Goal: Transaction & Acquisition: Purchase product/service

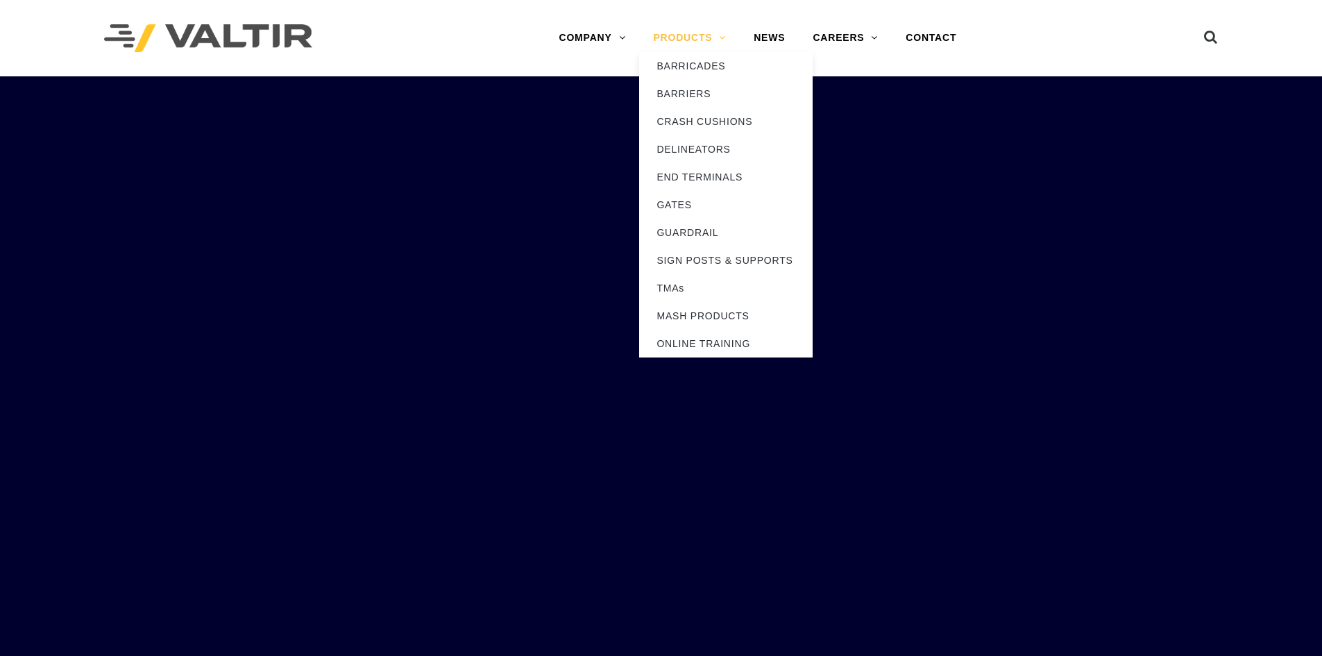
click at [662, 35] on link "PRODUCTS" at bounding box center [689, 38] width 101 height 28
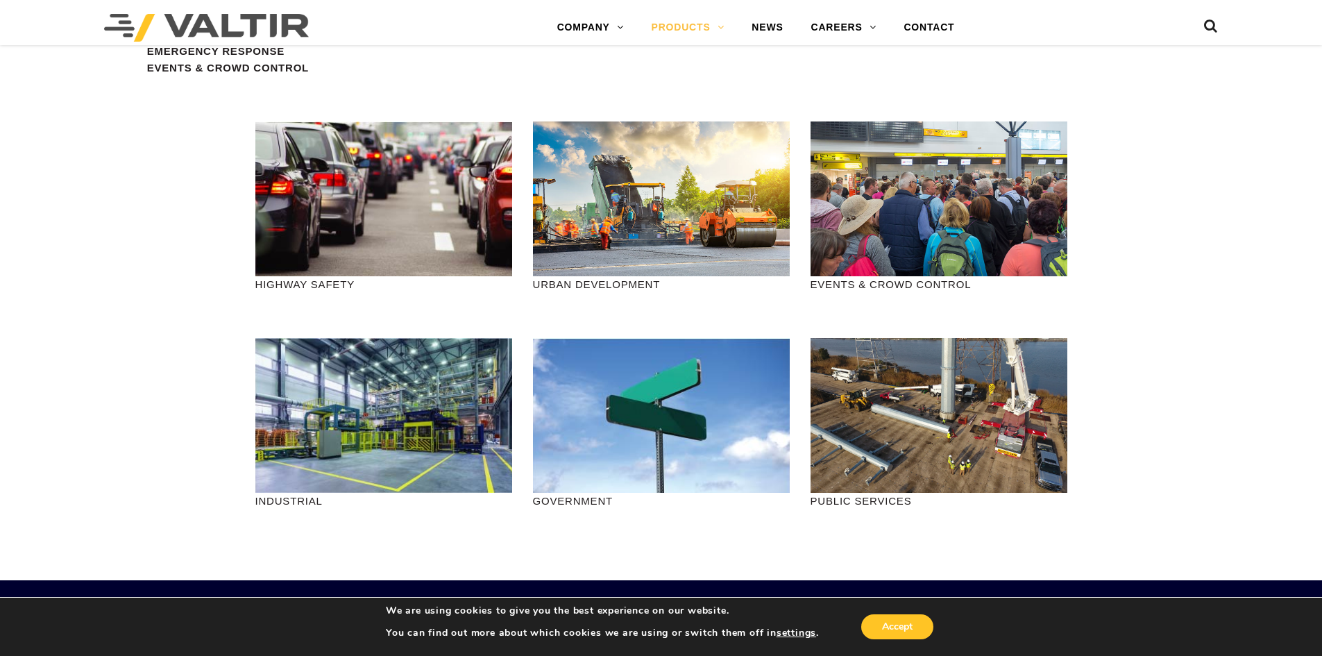
scroll to position [1457, 0]
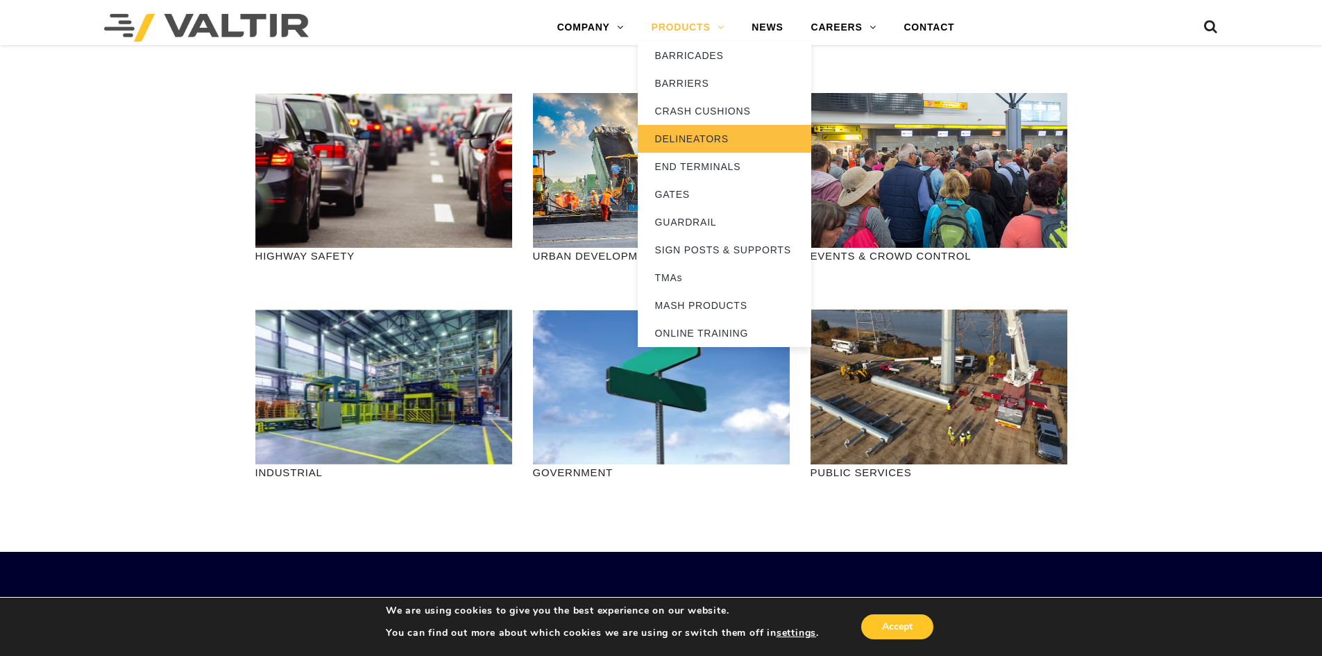
click at [691, 144] on link "DELINEATORS" at bounding box center [724, 139] width 173 height 28
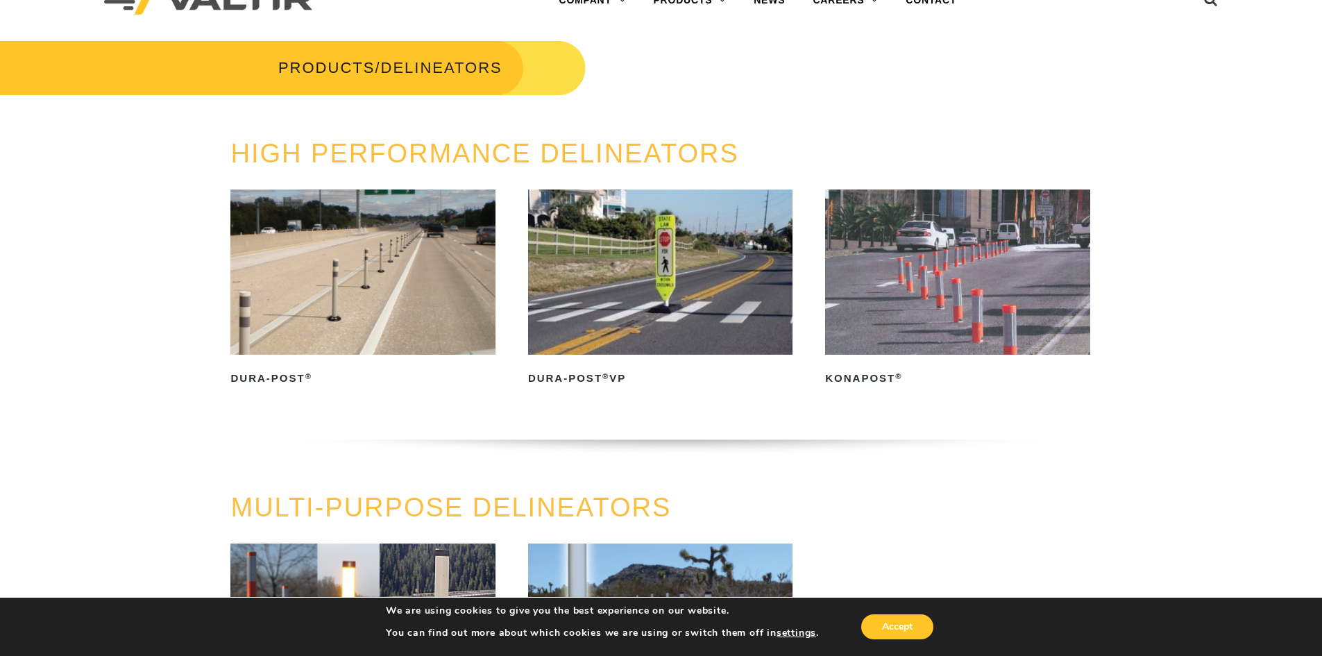
scroll to position [69, 0]
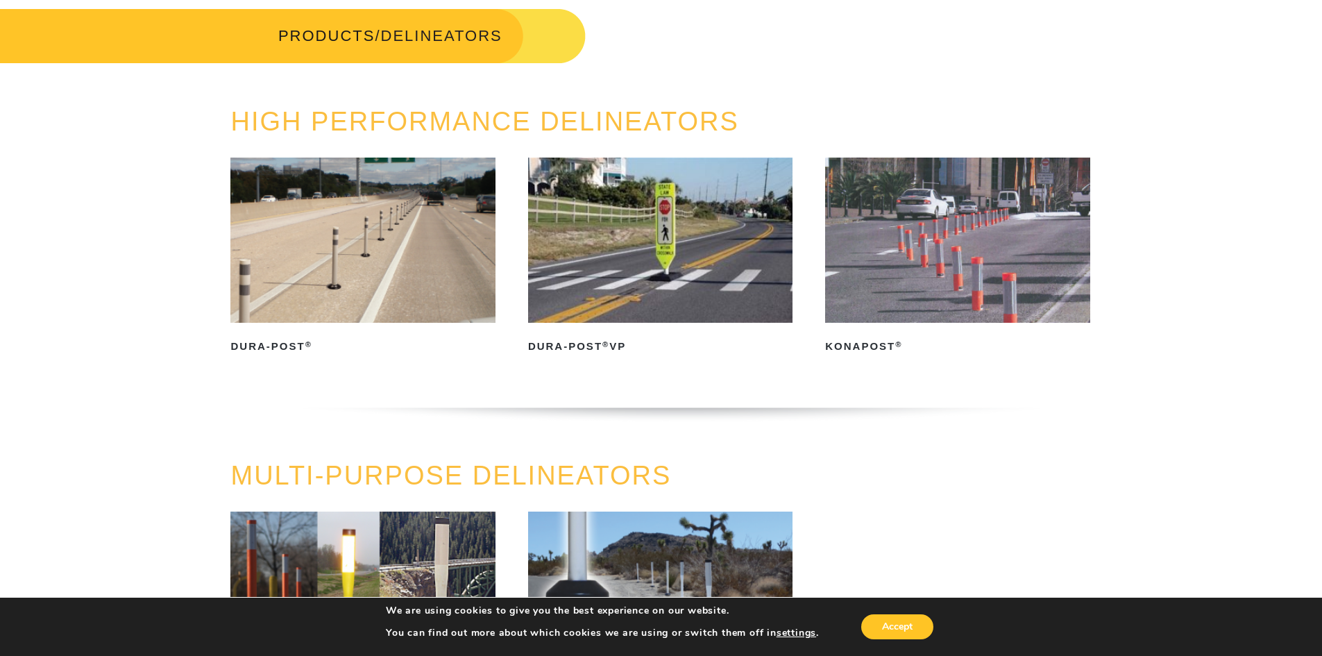
click at [1018, 269] on img at bounding box center [957, 240] width 264 height 165
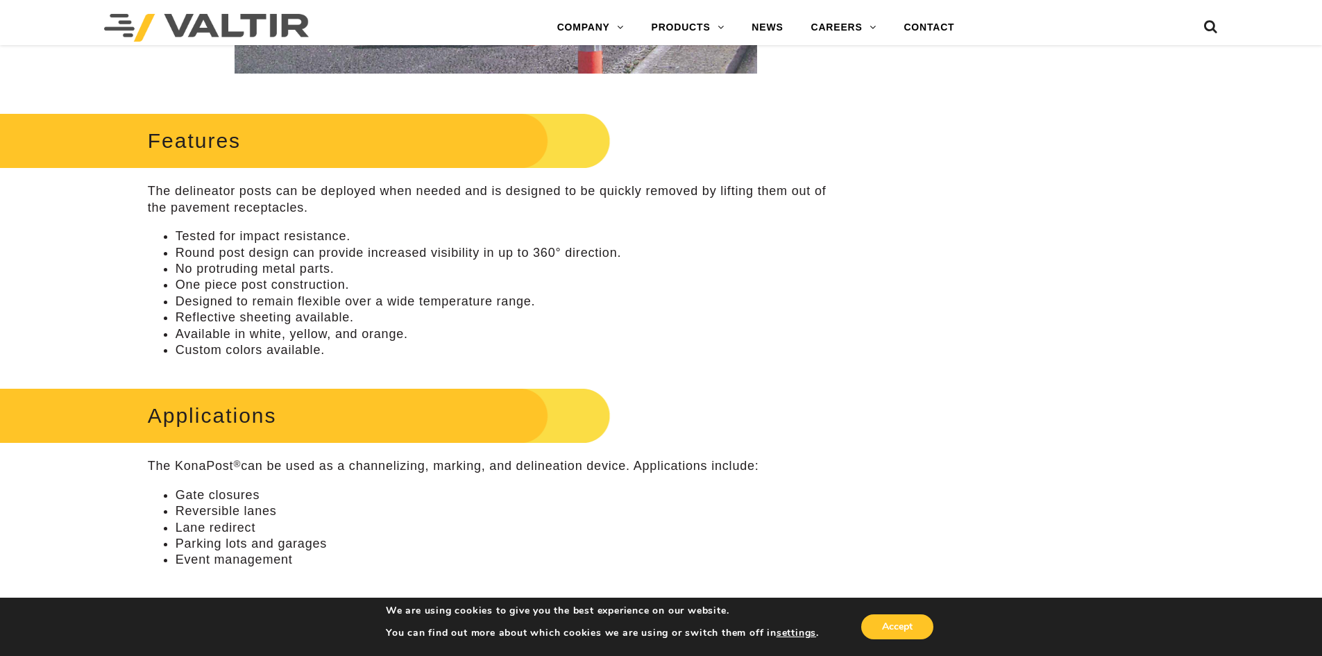
scroll to position [1006, 0]
